Goal: Task Accomplishment & Management: Use online tool/utility

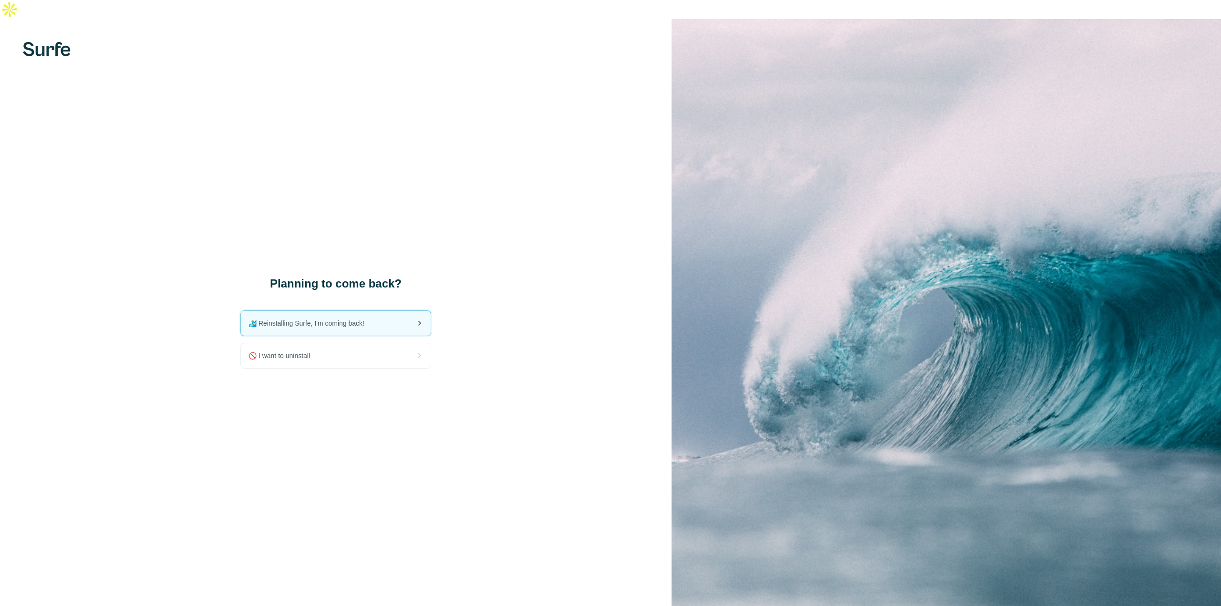
click at [359, 319] on span "🏄🏻‍♂️ Reinstalling Surfe, I'm coming back!" at bounding box center [310, 324] width 124 height 10
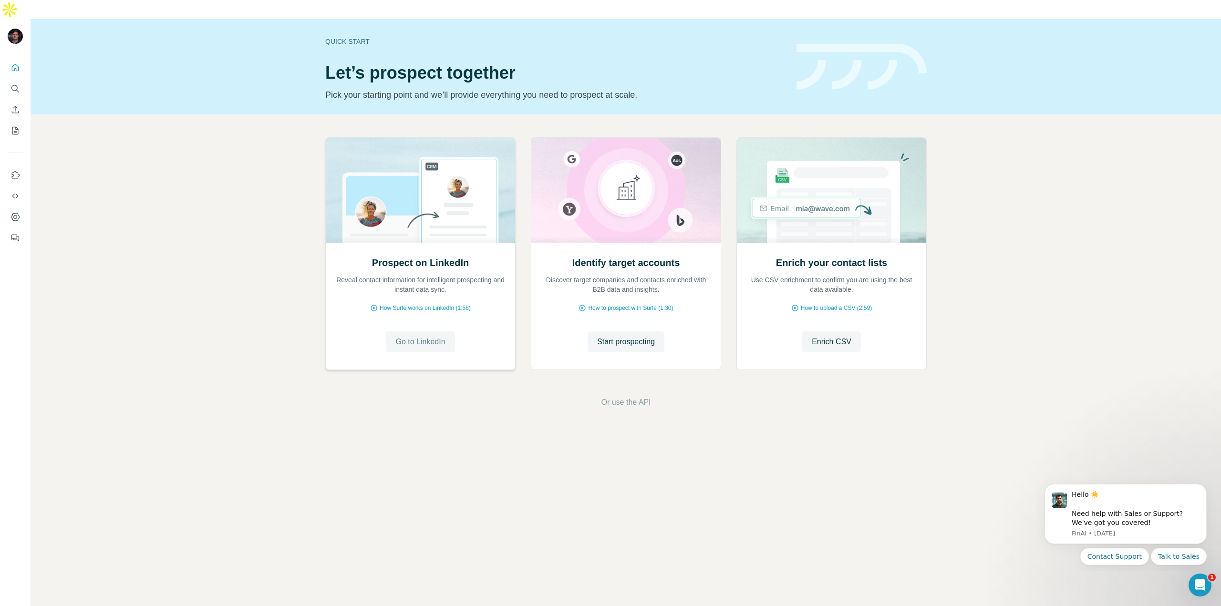
click at [421, 336] on span "Go to LinkedIn" at bounding box center [420, 341] width 50 height 11
